Goal: Task Accomplishment & Management: Manage account settings

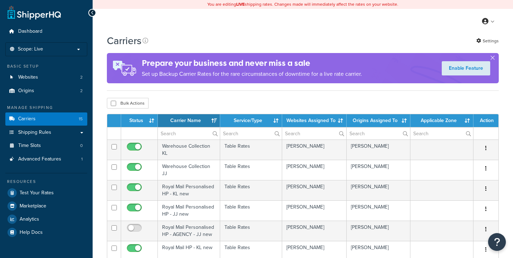
select select "15"
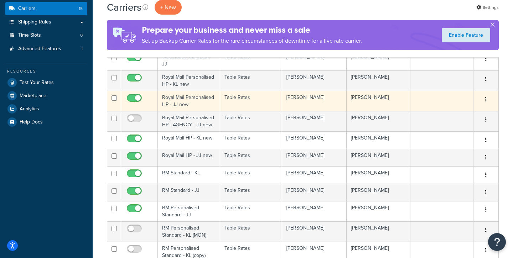
scroll to position [111, 0]
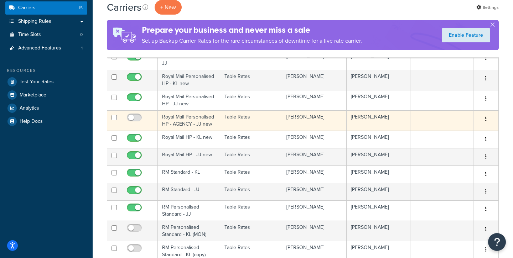
click at [207, 122] on td "Royal Mail Personalised HP - AGENCY - JJ new" at bounding box center [189, 120] width 62 height 20
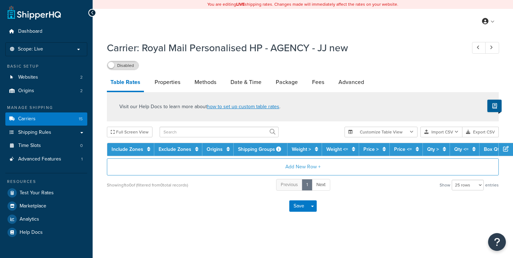
select select "25"
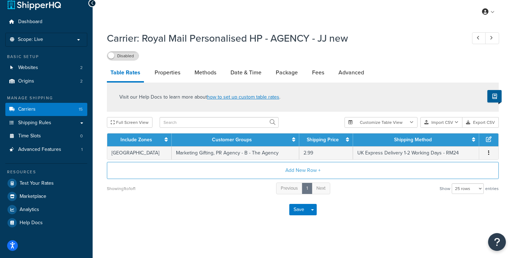
scroll to position [11, 0]
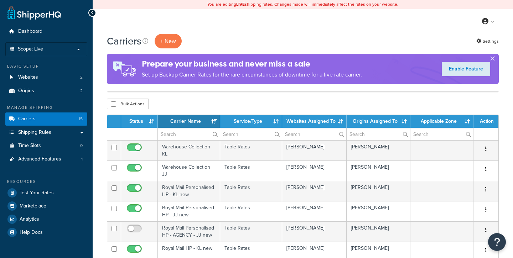
select select "15"
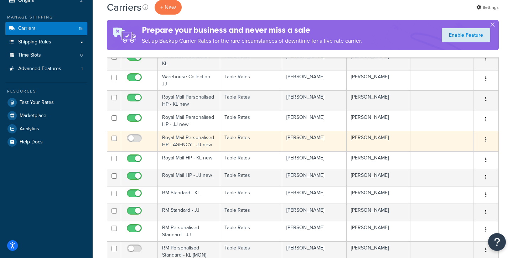
scroll to position [91, 0]
click at [204, 145] on td "Royal Mail Personalised HP - AGENCY - JJ new" at bounding box center [189, 140] width 62 height 20
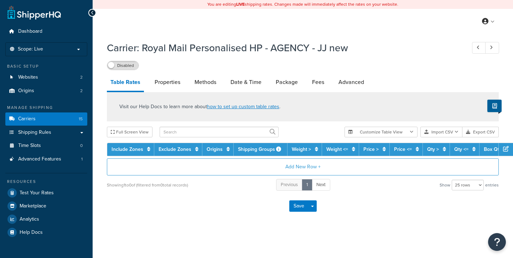
select select "25"
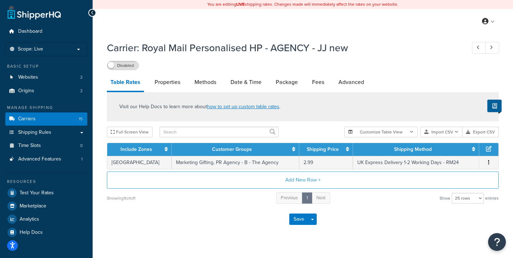
scroll to position [12, 0]
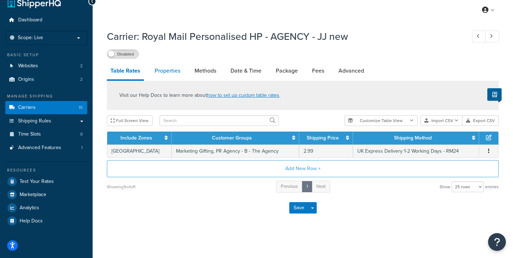
click at [170, 73] on link "Properties" at bounding box center [167, 70] width 33 height 17
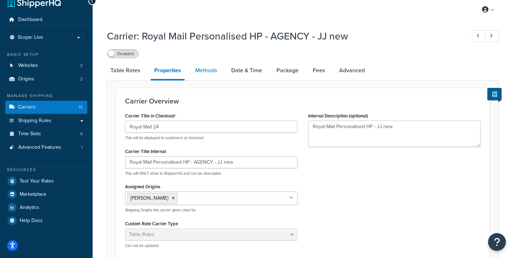
click at [205, 67] on link "Methods" at bounding box center [206, 70] width 29 height 17
select select "25"
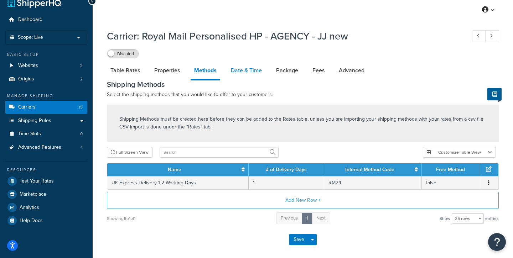
click at [248, 72] on link "Date & Time" at bounding box center [246, 70] width 38 height 17
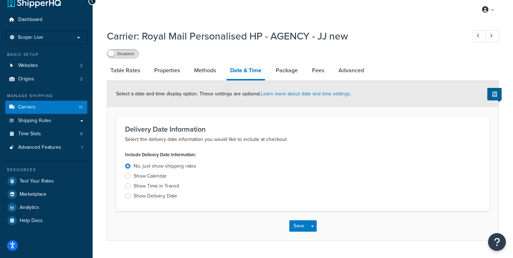
click at [109, 55] on span at bounding box center [111, 53] width 6 height 6
click at [302, 226] on button "Save" at bounding box center [298, 225] width 19 height 11
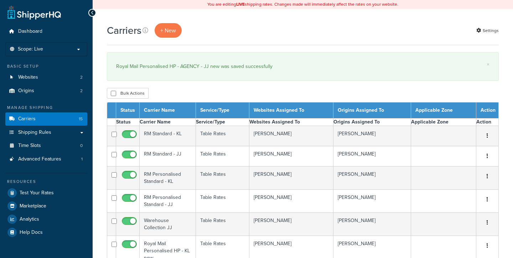
select select "15"
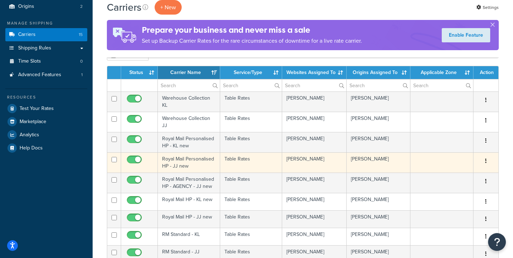
scroll to position [82, 0]
